Goal: Transaction & Acquisition: Purchase product/service

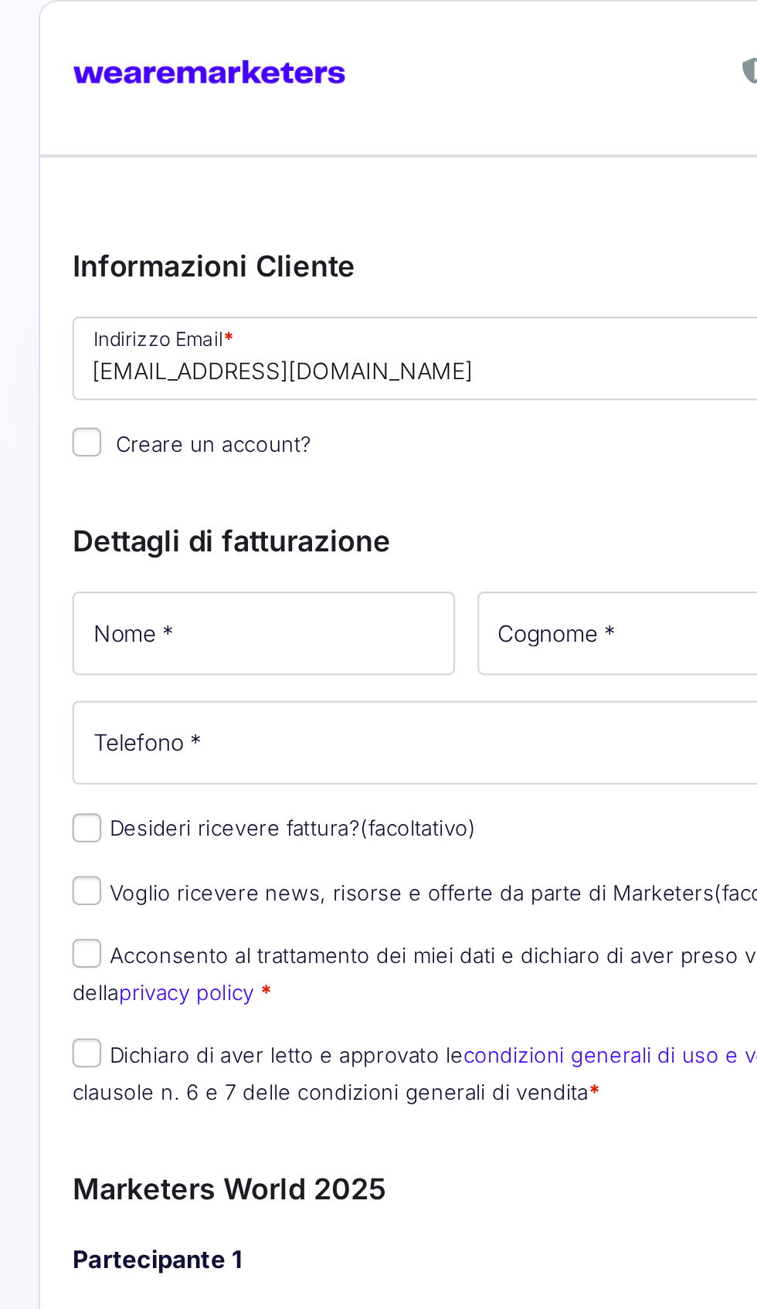
type input "[EMAIL_ADDRESS][DOMAIN_NAME]"
click at [82, 299] on input "Nome *" at bounding box center [127, 304] width 184 height 40
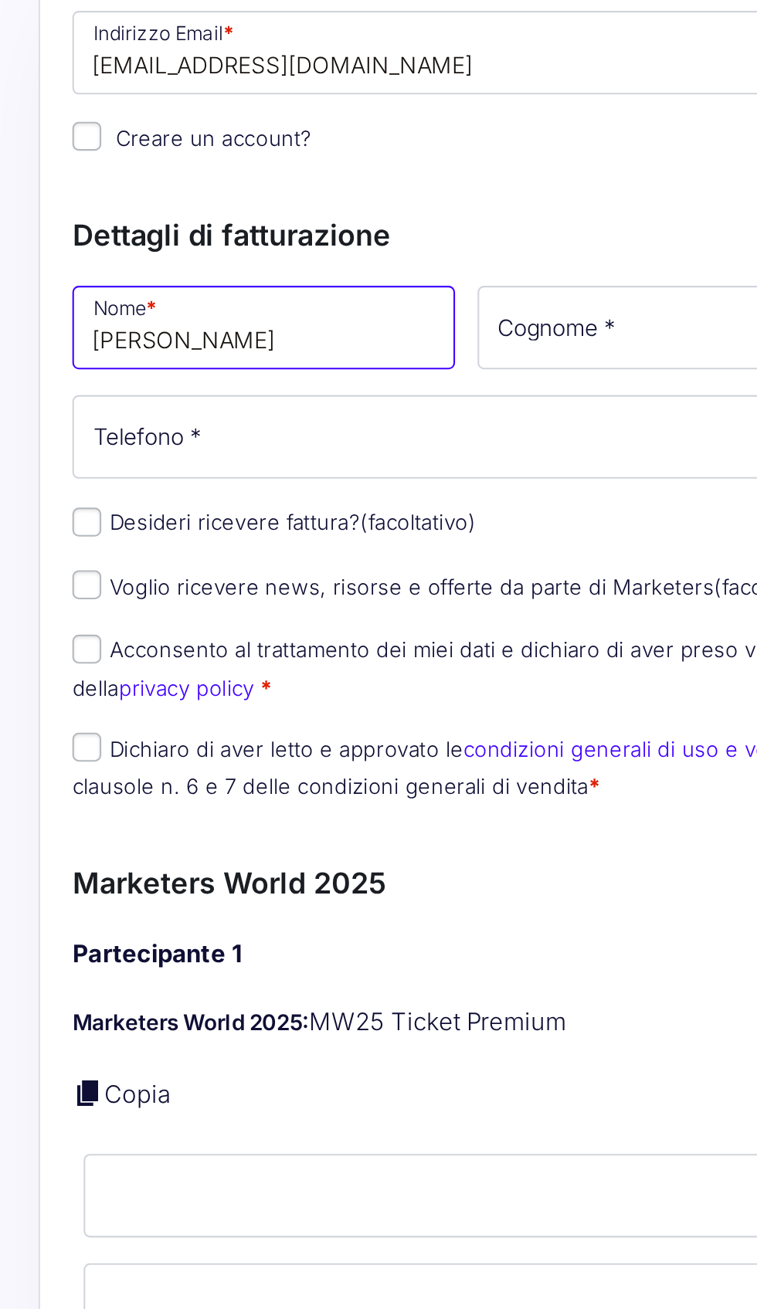
type input "[PERSON_NAME]"
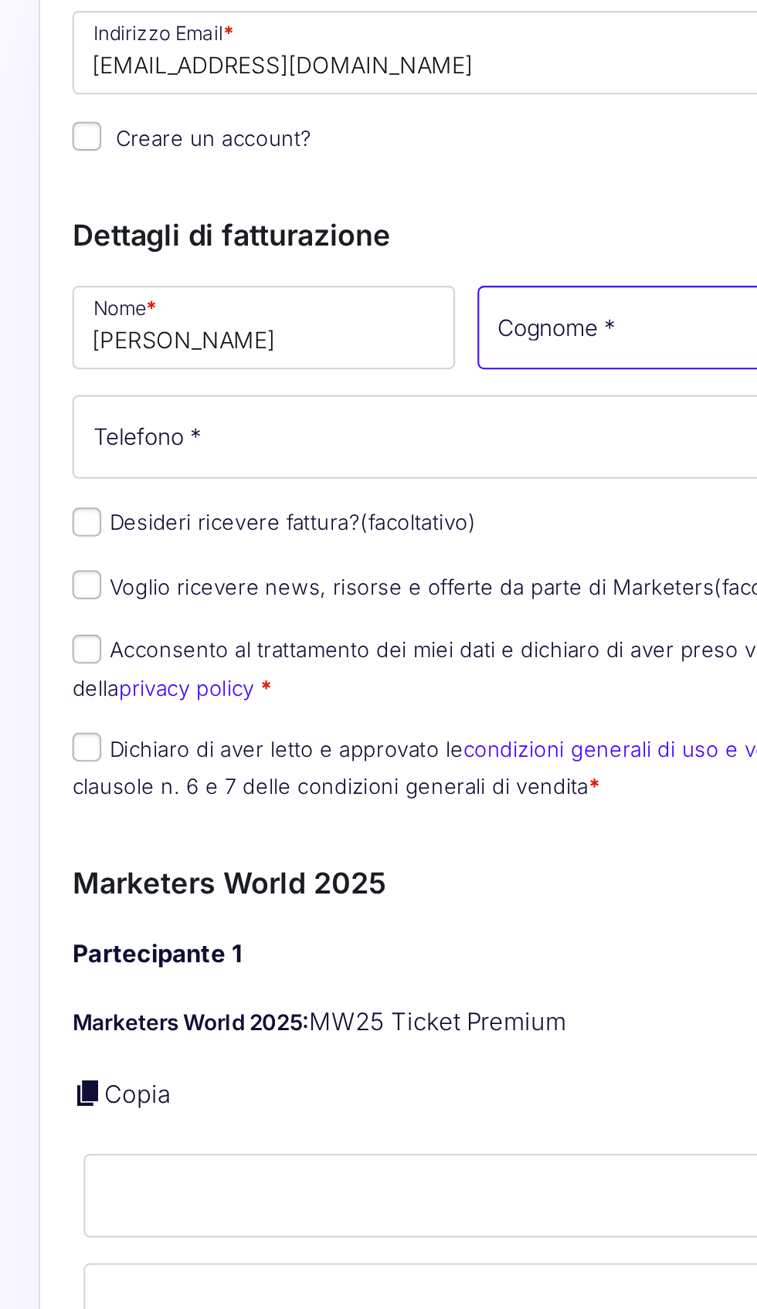
click at [328, 299] on input "Cognome *" at bounding box center [321, 304] width 184 height 40
type input "[PERSON_NAME]"
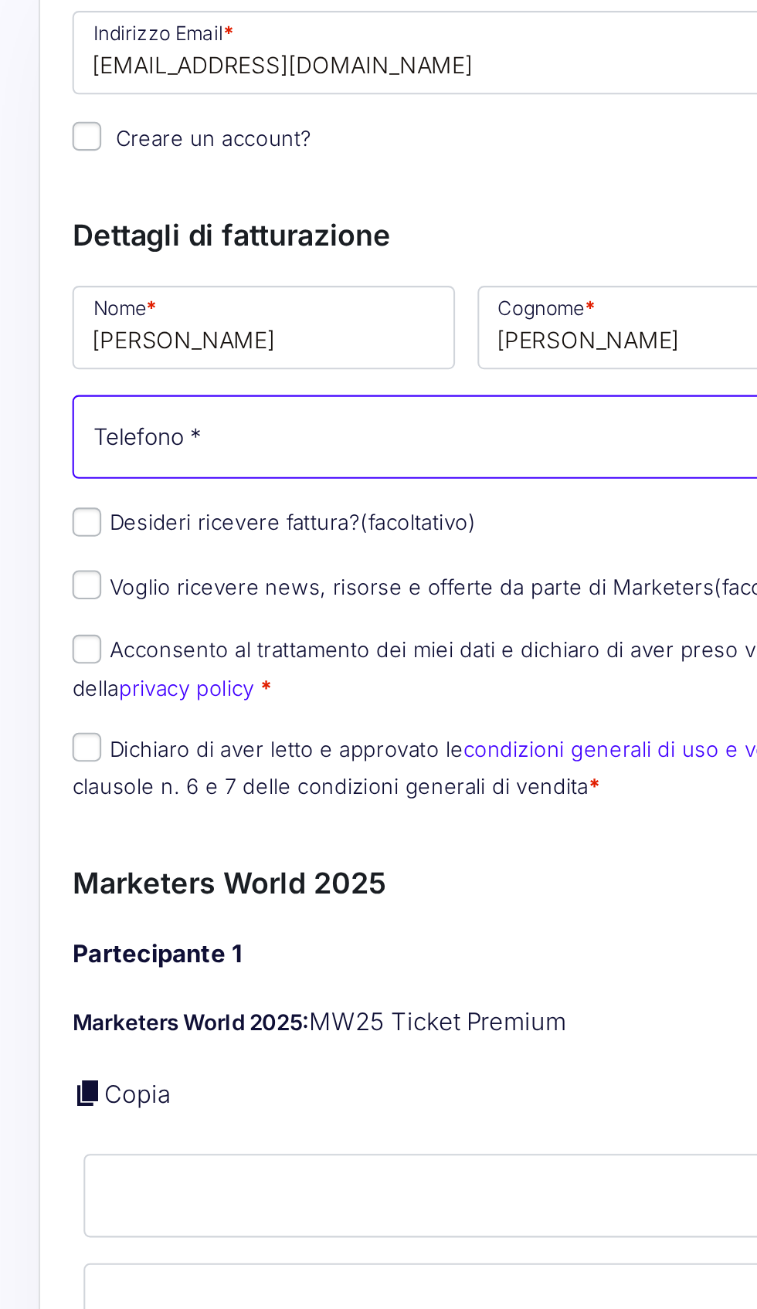
click at [97, 358] on input "Telefono *" at bounding box center [224, 357] width 378 height 40
type input "*"
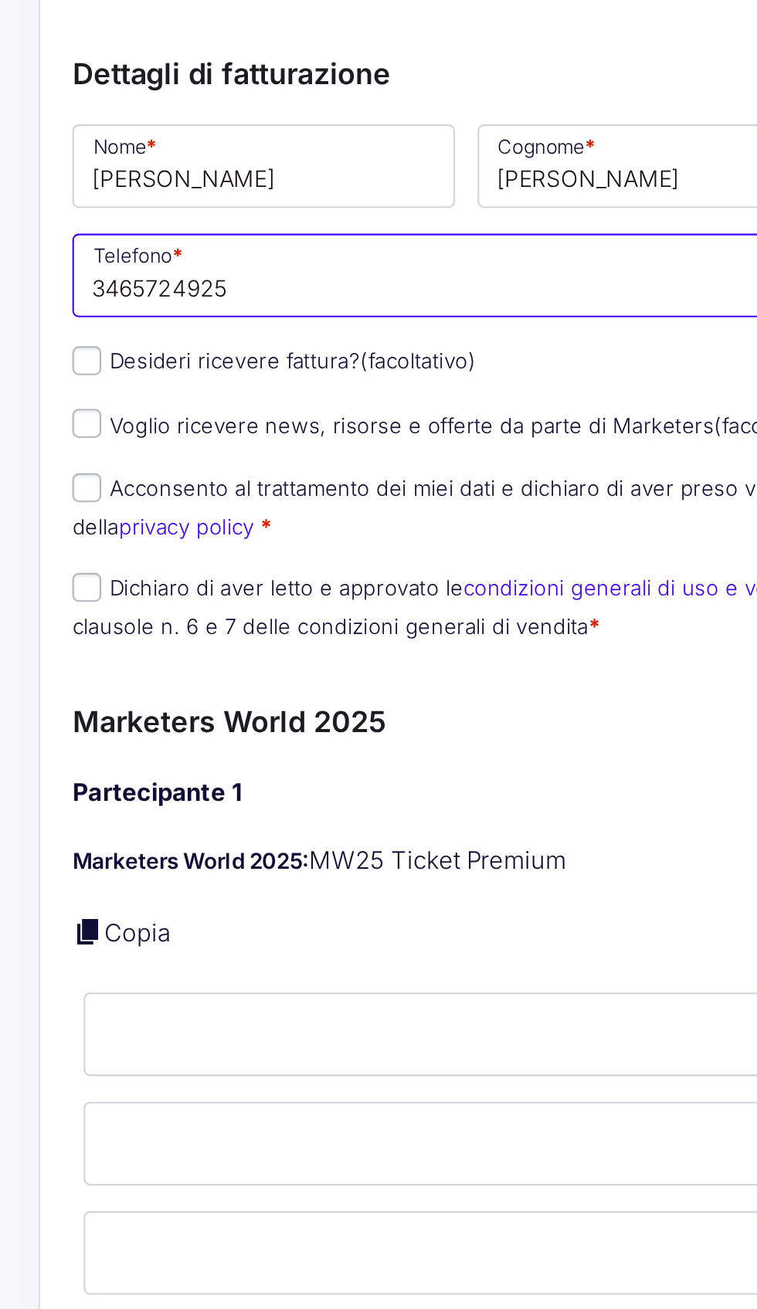
type input "3465724925"
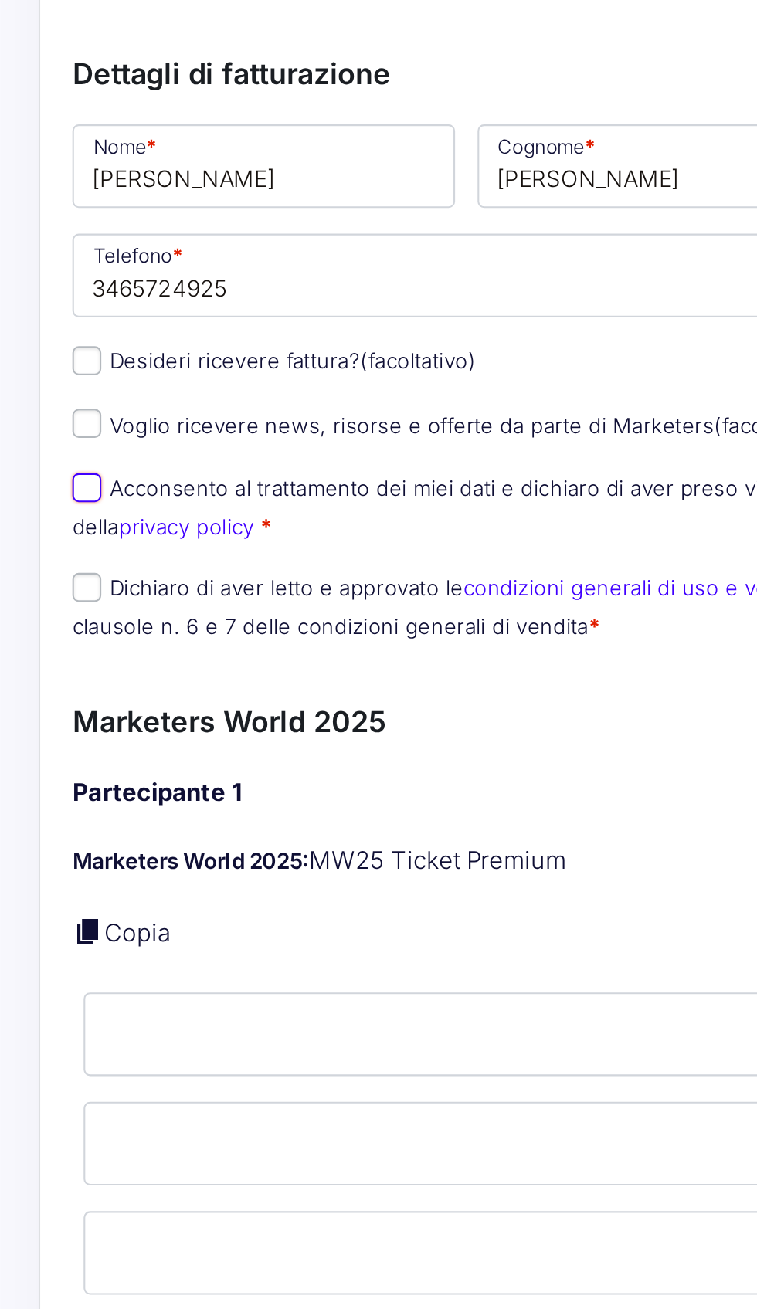
click at [41, 464] on input "Acconsento al trattamento dei miei dati e dichiaro di aver preso visione della …" at bounding box center [42, 459] width 14 height 14
checkbox input "true"
click at [41, 512] on input "Dichiaro di aver letto e approvato le condizioni generali di uso e vendita e le…" at bounding box center [42, 507] width 14 height 14
checkbox input "true"
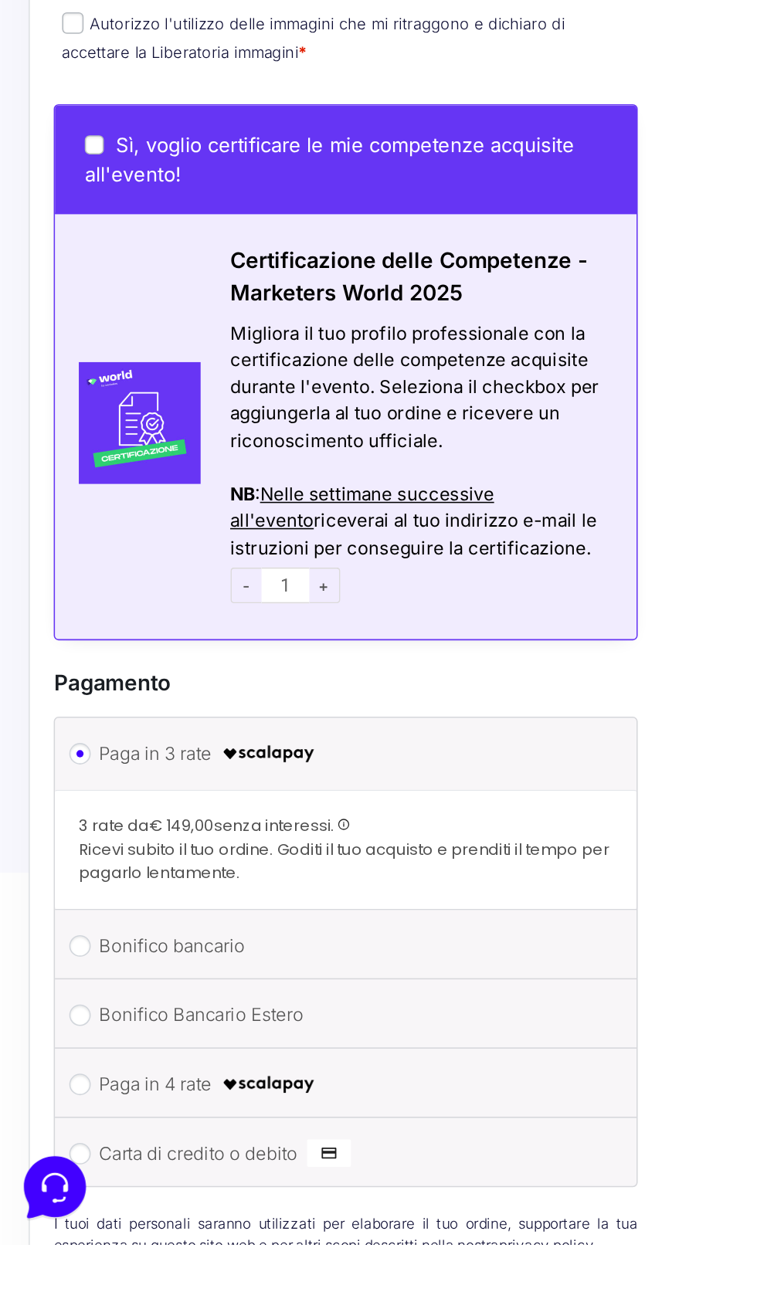
scroll to position [430, 0]
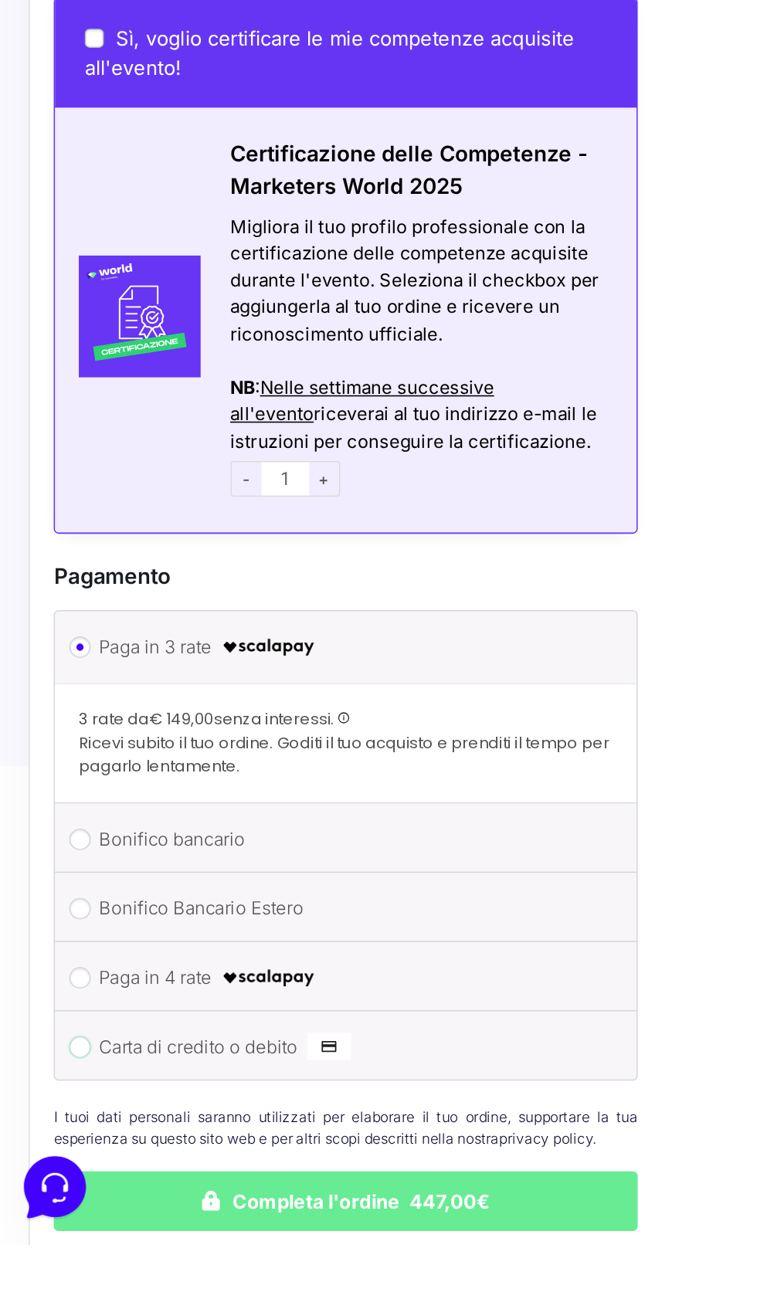
click at [56, 1187] on input "Carta di credito o debito" at bounding box center [52, 1182] width 14 height 14
radio input "true"
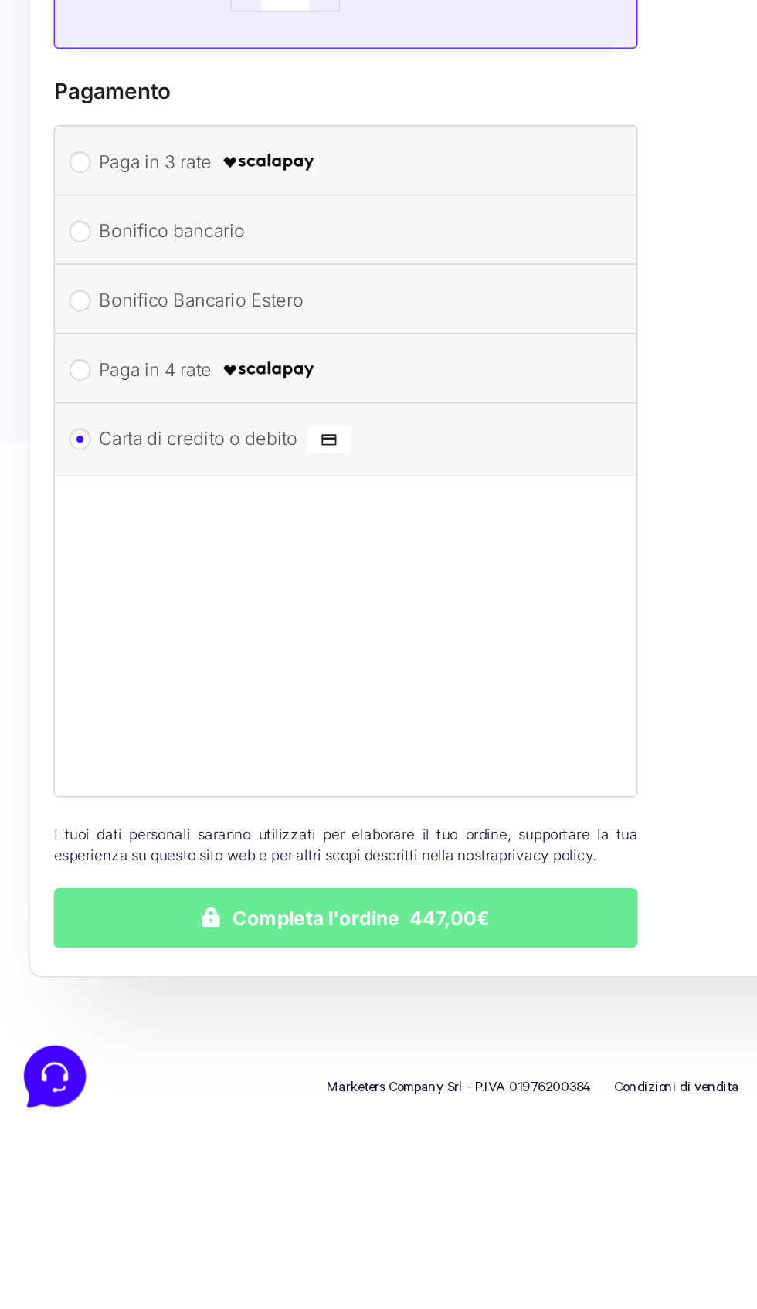
scroll to position [672, 0]
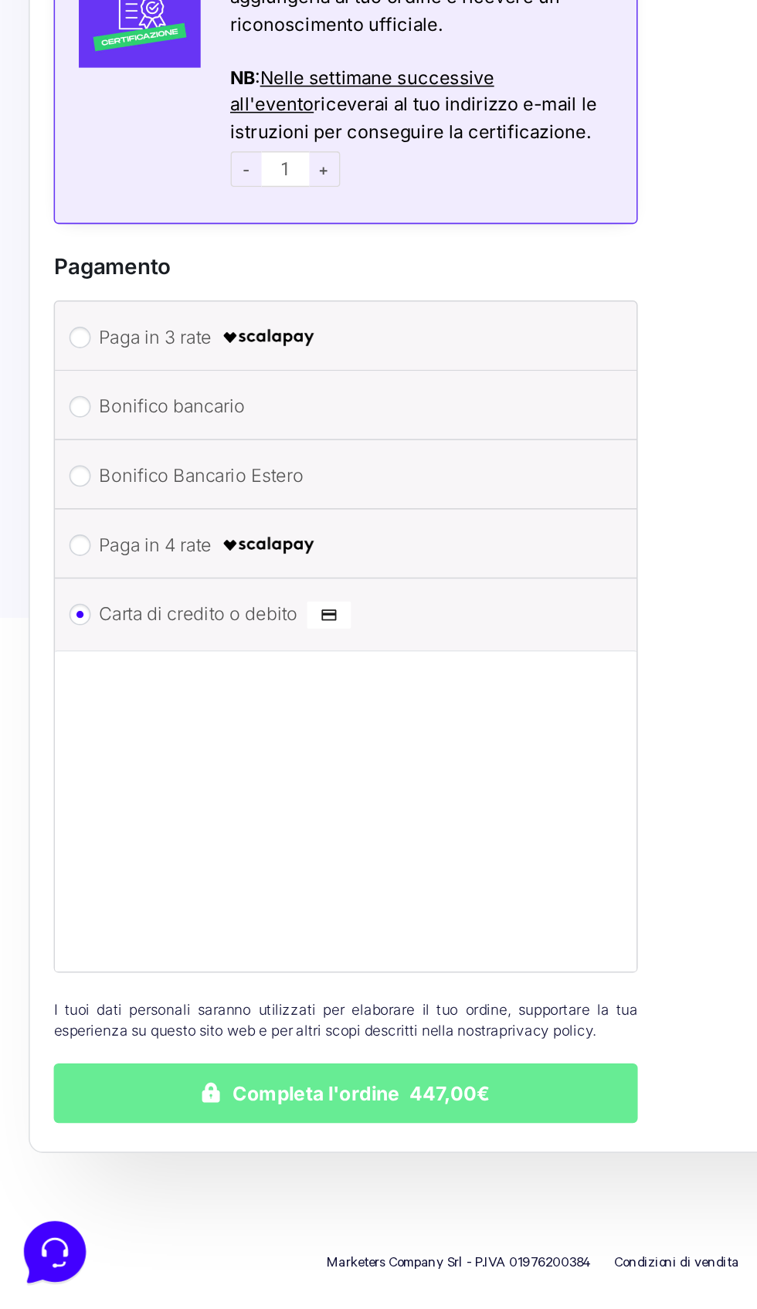
click at [280, 1175] on button "Completa l'ordine 447,00€" at bounding box center [224, 1169] width 378 height 39
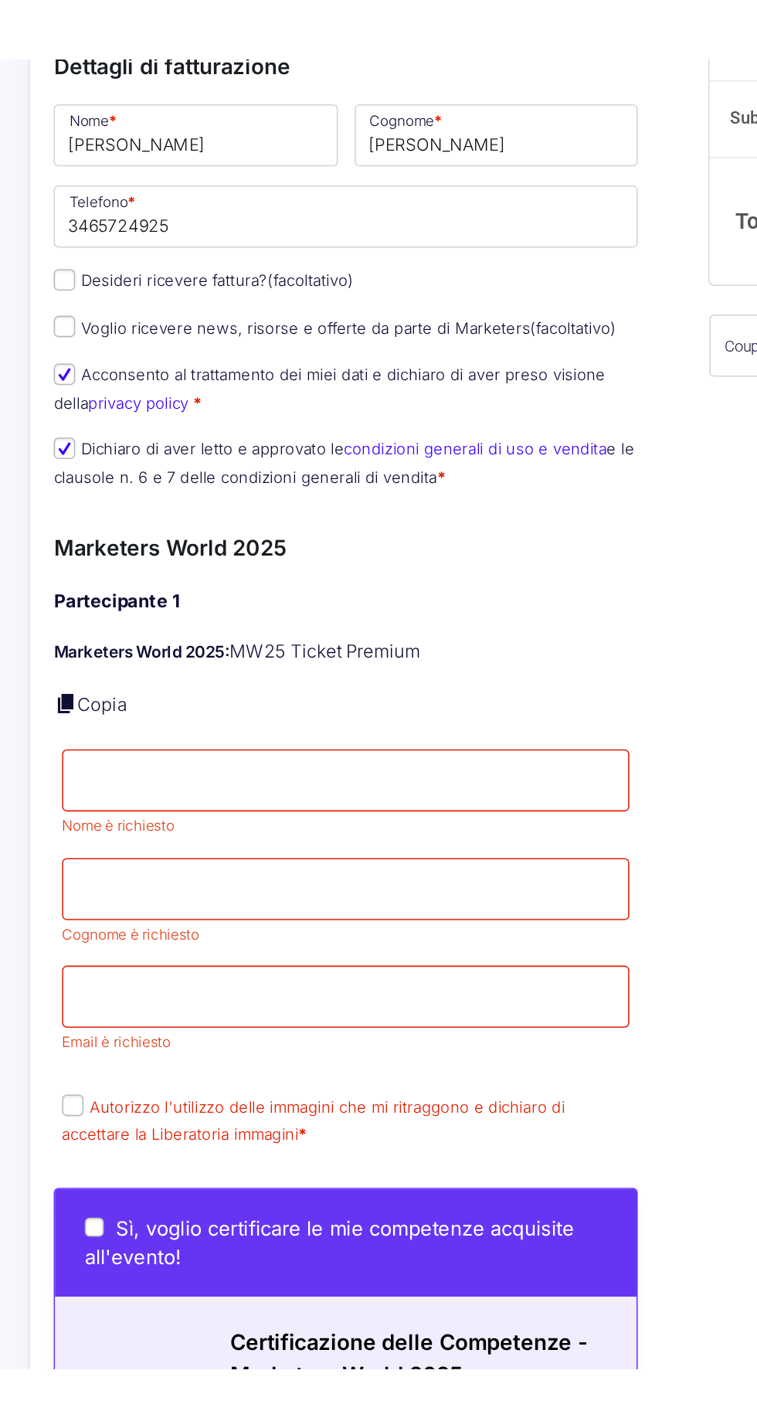
scroll to position [22, 0]
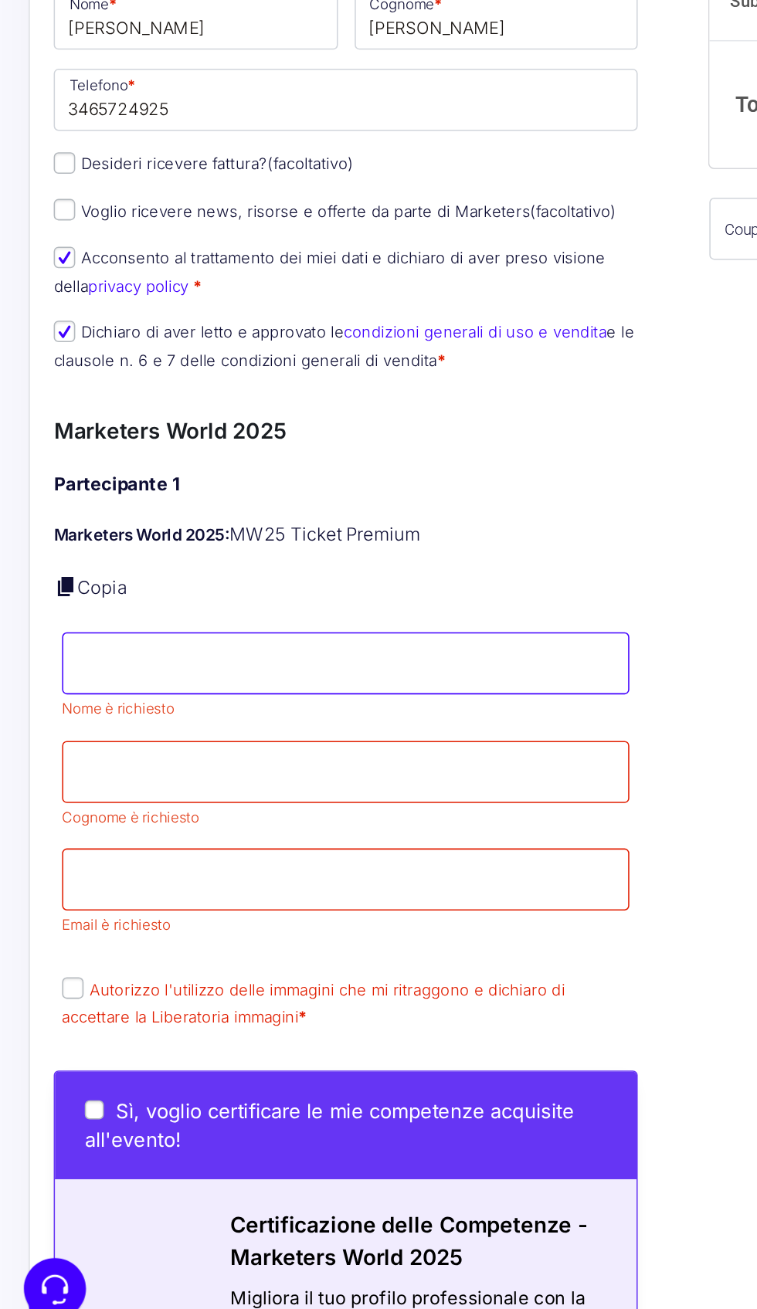
click at [79, 878] on input "Nome *" at bounding box center [223, 867] width 367 height 40
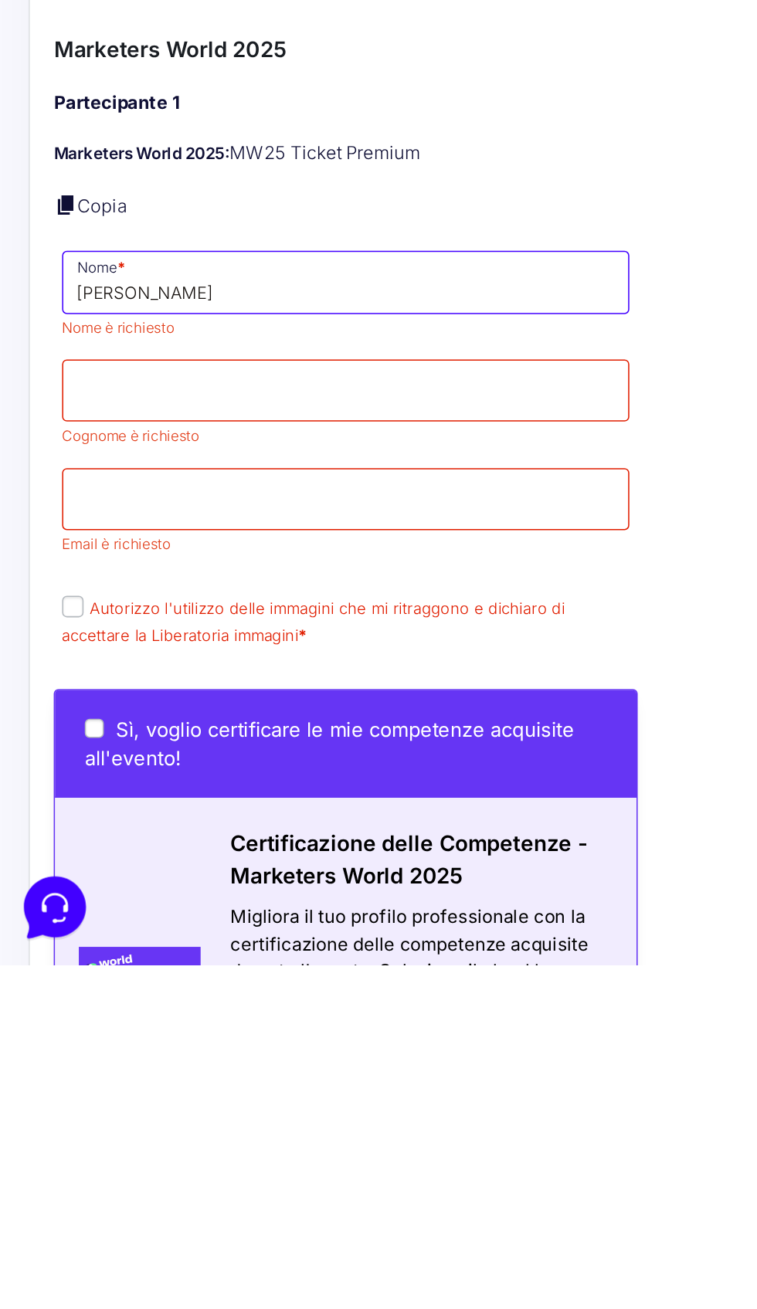
type input "[PERSON_NAME]"
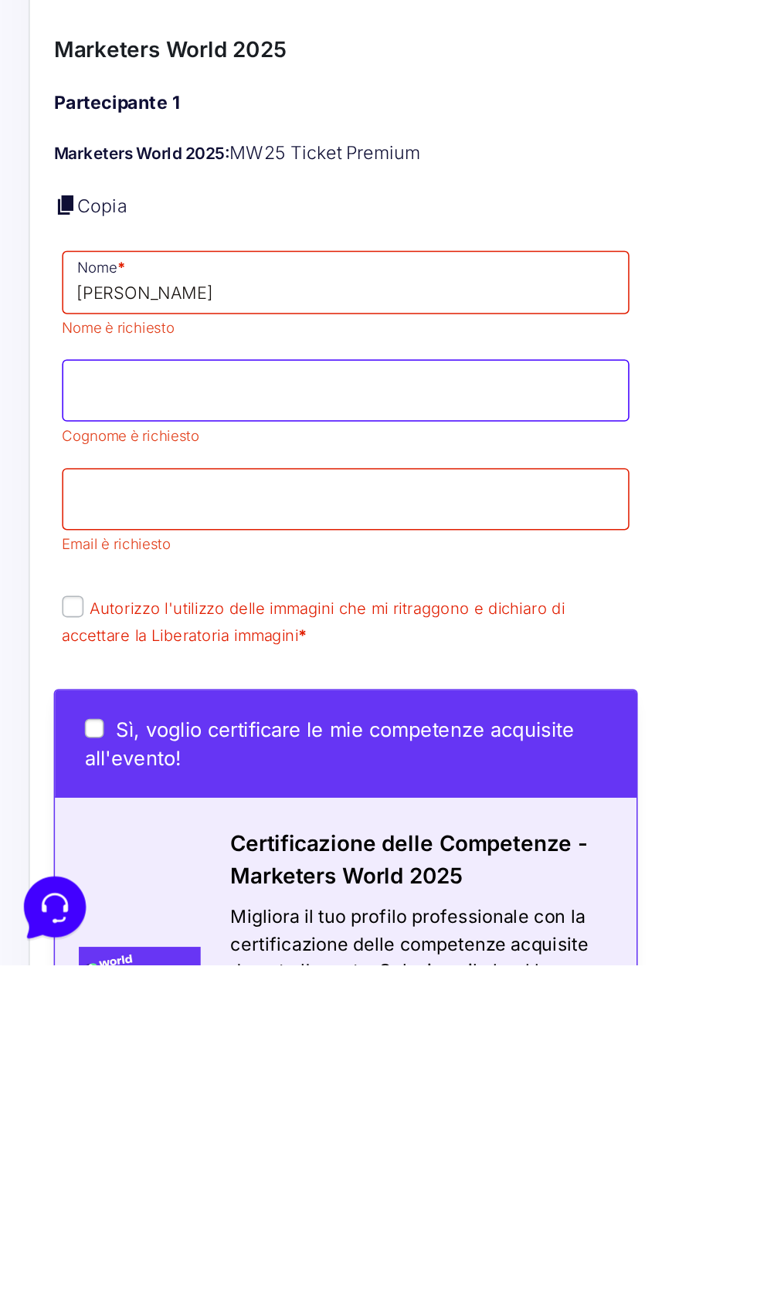
click at [67, 944] on span "Cognome è richiesto" at bounding box center [223, 946] width 367 height 56
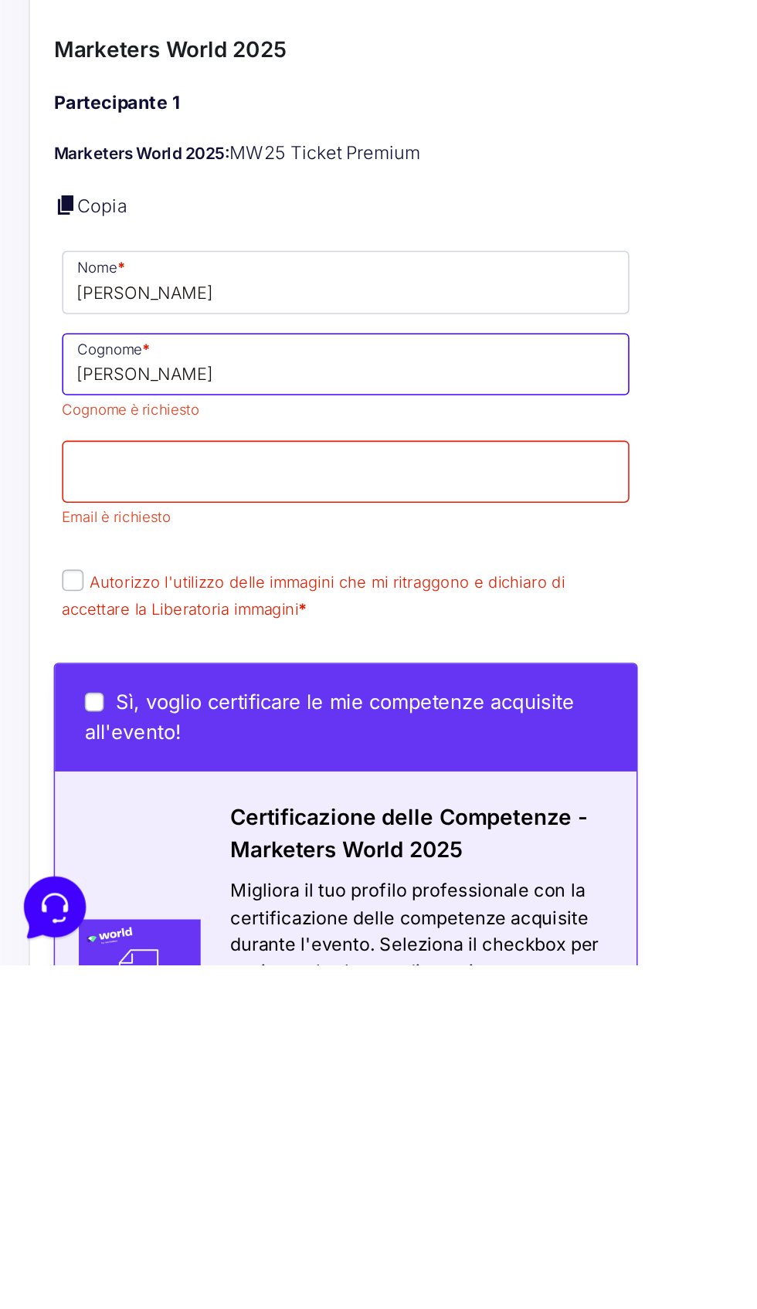
type input "[PERSON_NAME]"
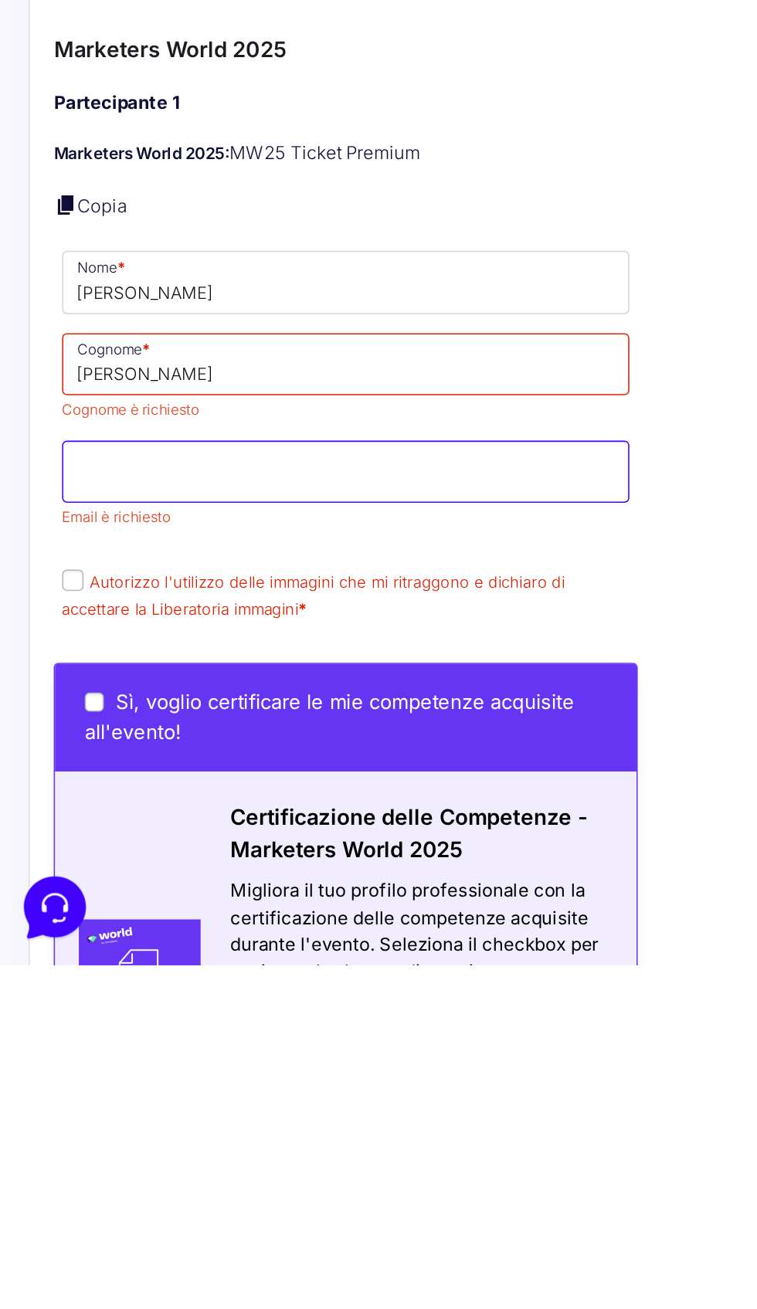
click at [78, 997] on span "Email è richiesto" at bounding box center [223, 998] width 367 height 56
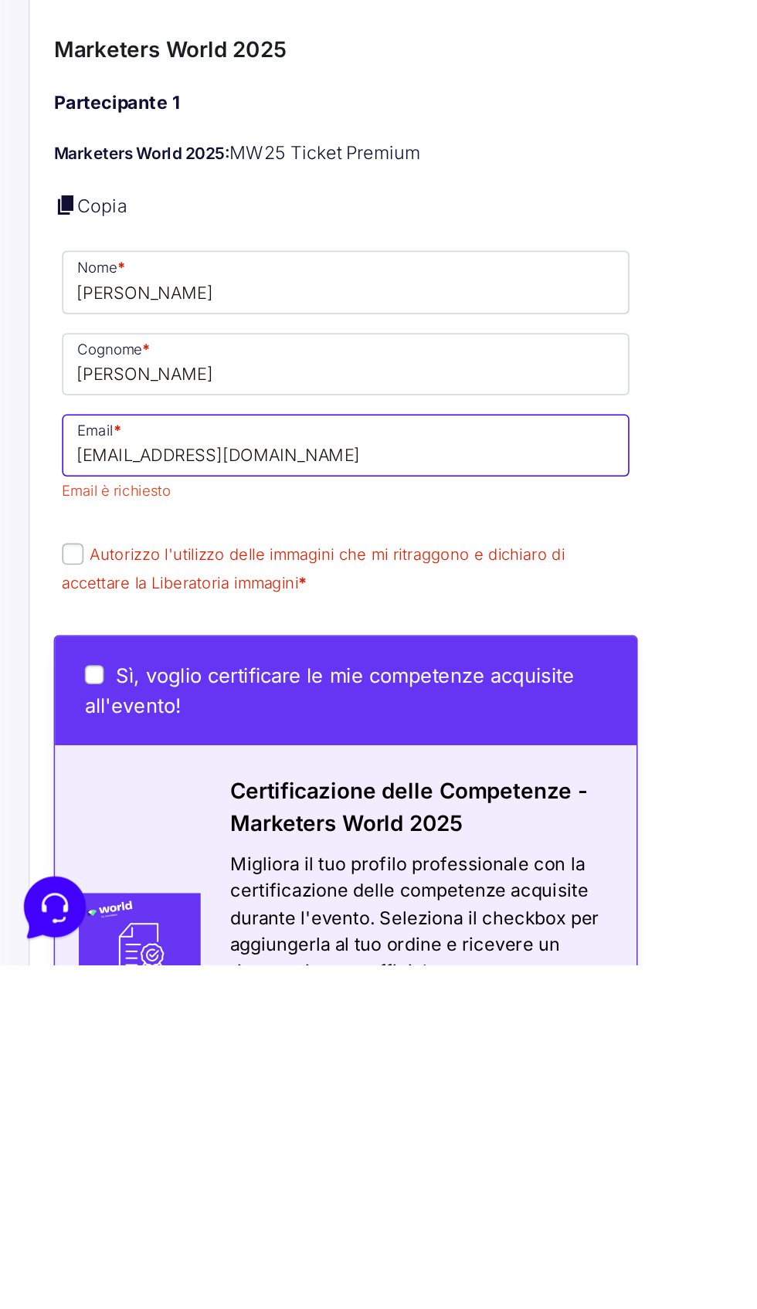
scroll to position [23, 0]
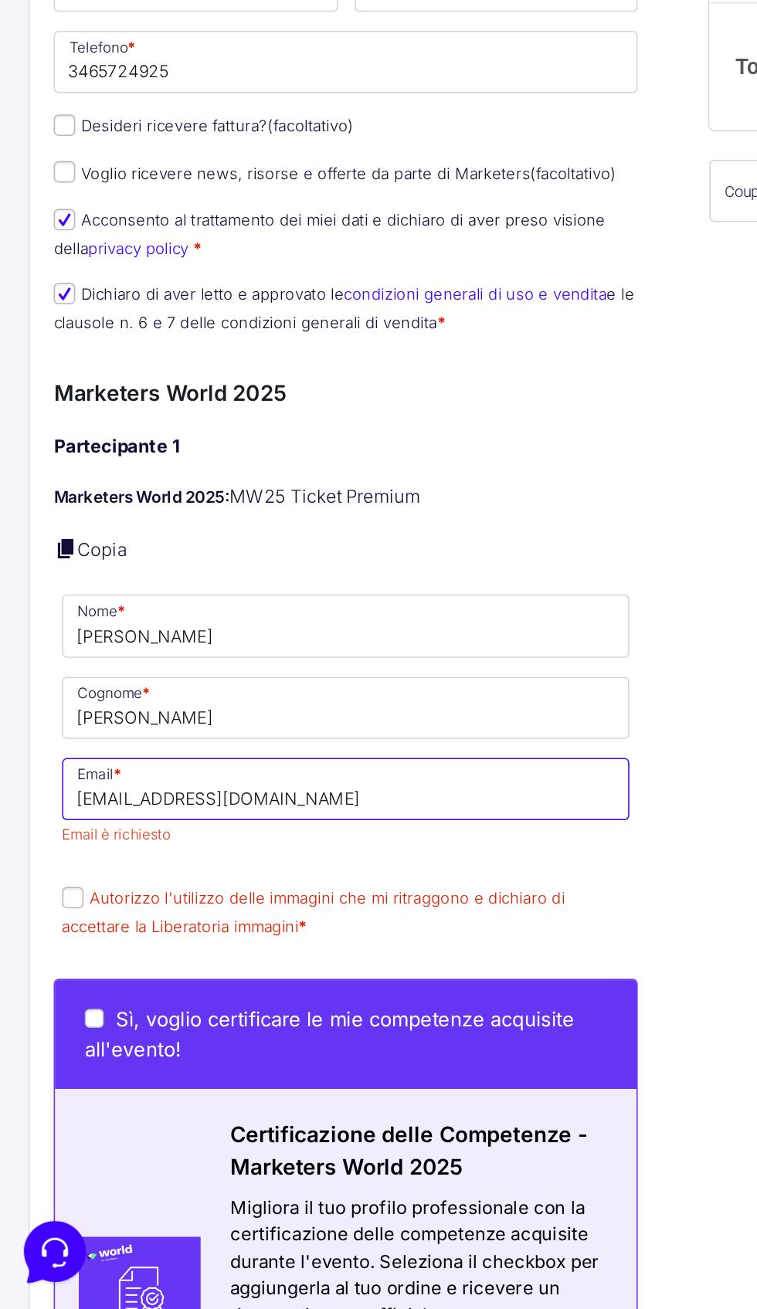
type input "[EMAIL_ADDRESS][DOMAIN_NAME]"
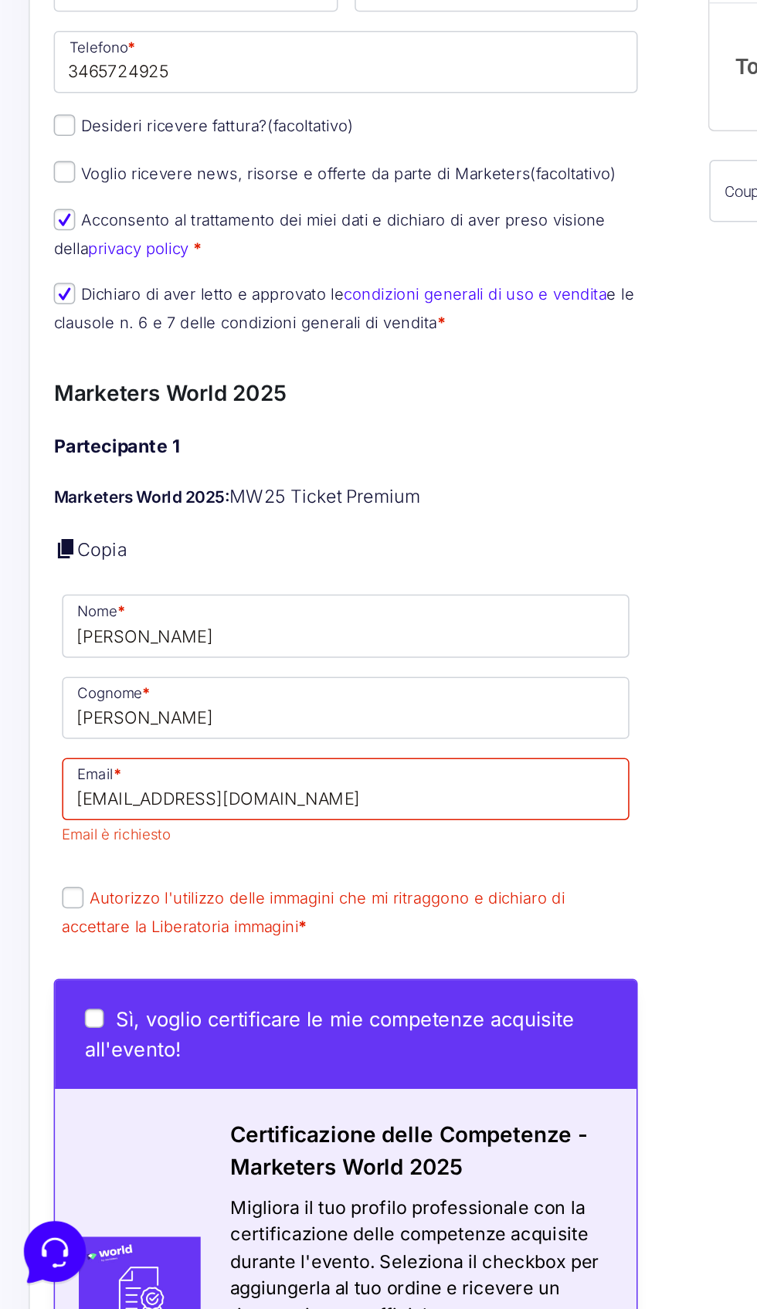
click at [46, 1041] on span "Autorizzo l'utilizzo delle immagini che mi ritraggono e dichiaro di accettare l…" at bounding box center [202, 1051] width 325 height 32
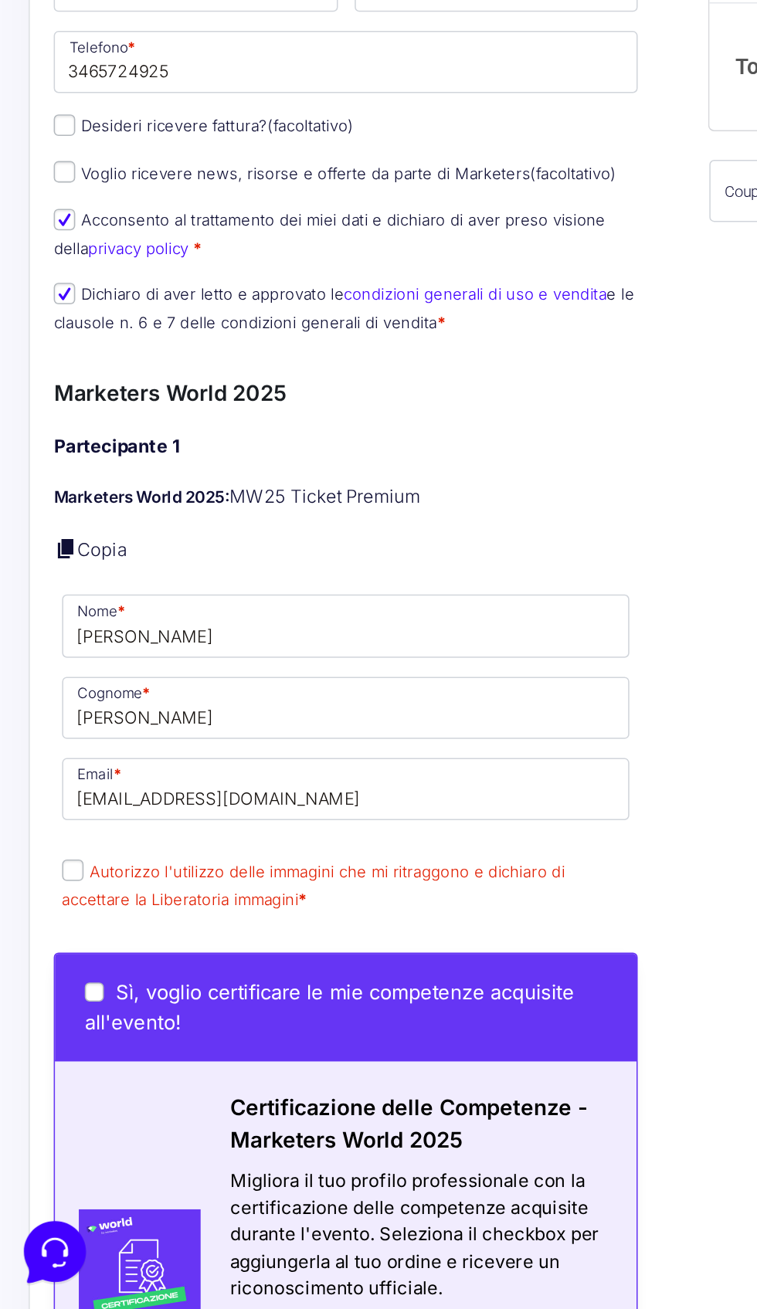
click at [42, 1024] on input "Autorizzo l'utilizzo delle immagini che mi ritraggono e dichiaro di accettare l…" at bounding box center [47, 1025] width 14 height 14
checkbox input "true"
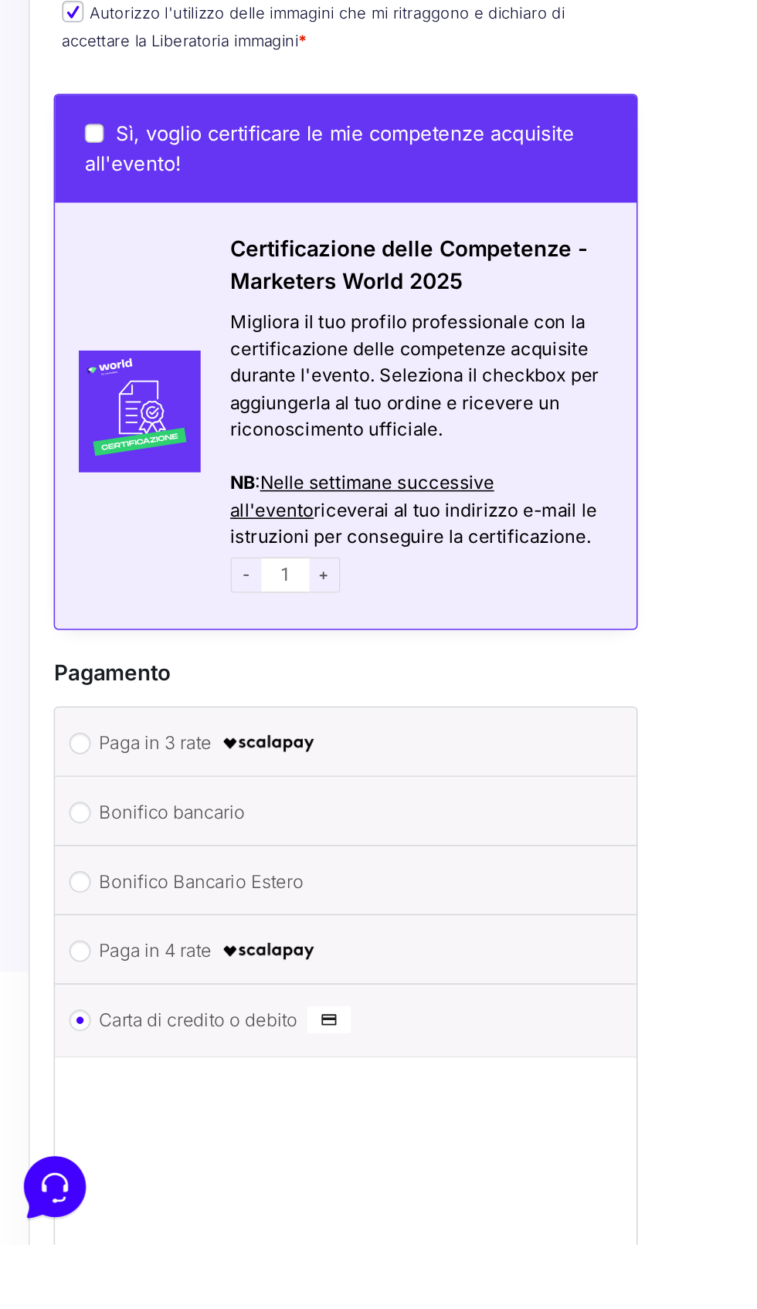
scroll to position [729, 0]
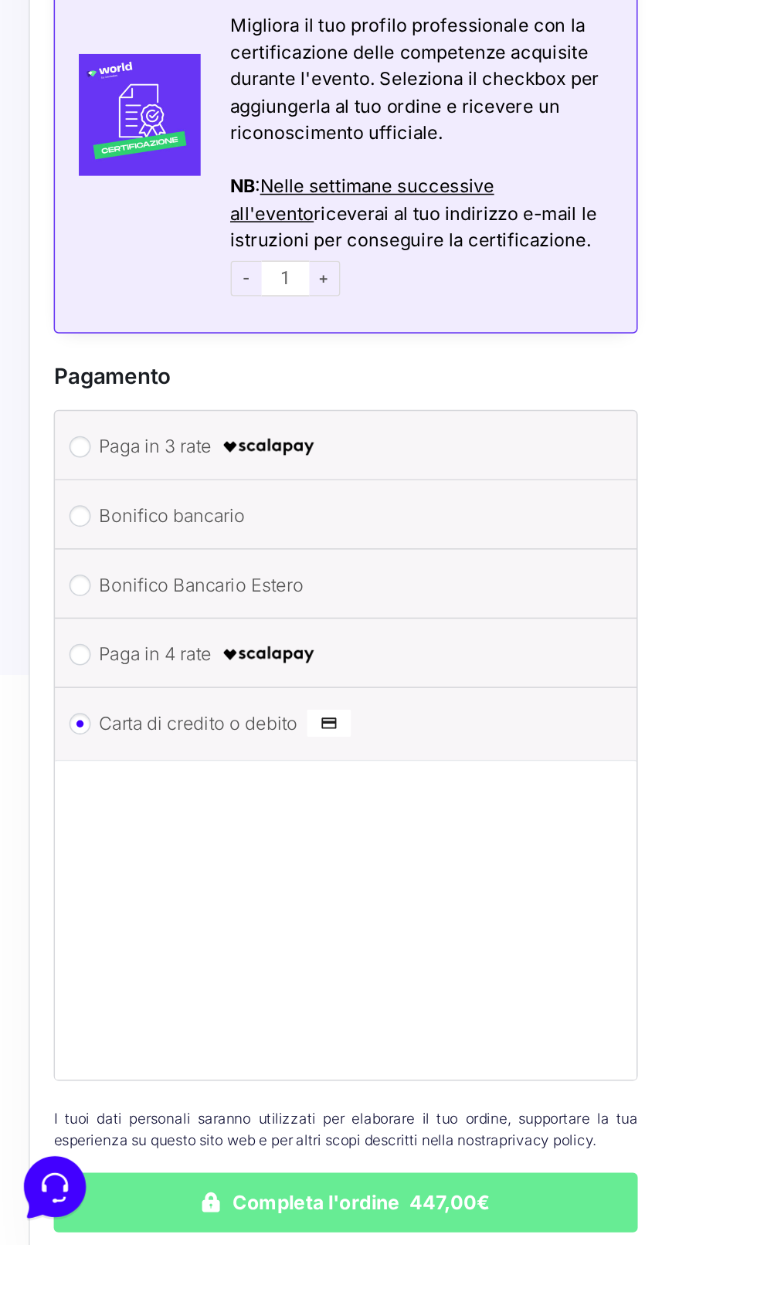
click at [291, 1285] on button "Completa l'ordine 447,00€" at bounding box center [224, 1282] width 378 height 39
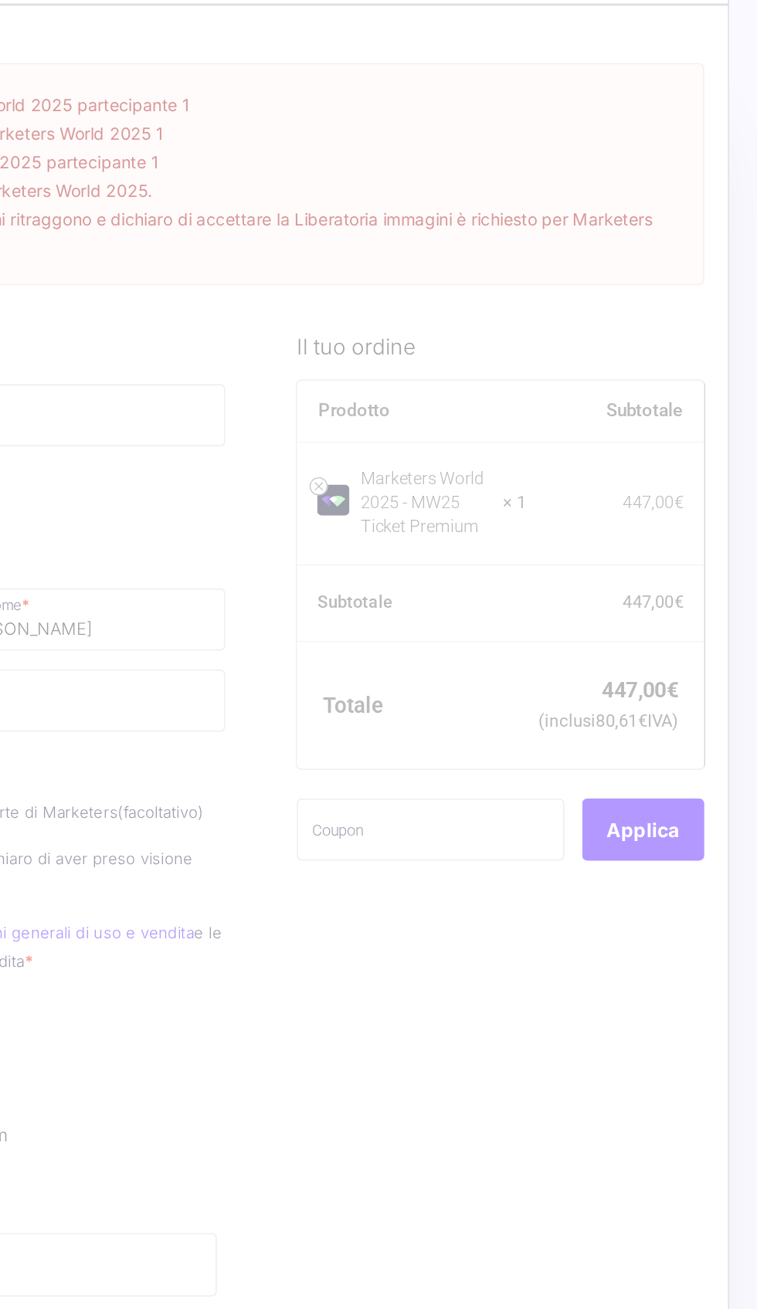
scroll to position [0, 0]
